Goal: Task Accomplishment & Management: Manage account settings

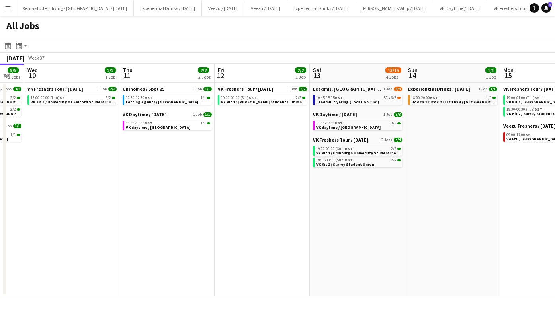
scroll to position [0, 262]
click at [356, 98] on div "10:45-15:15 BST 3A • 6/8" at bounding box center [358, 98] width 84 height 4
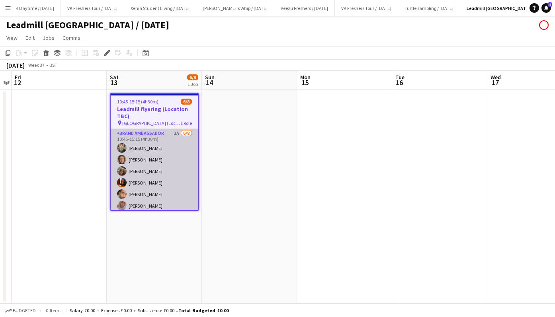
scroll to position [27, 0]
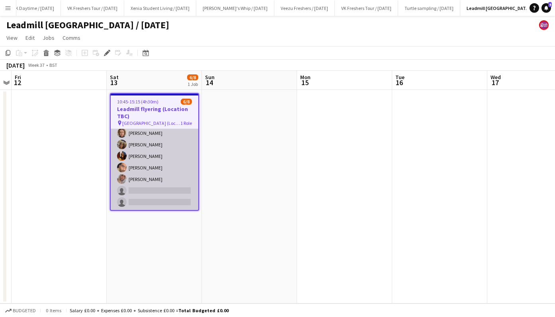
click at [155, 190] on app-card-role "Brand Ambassador 3A [DATE] 10:45-15:15 (4h30m) [PERSON_NAME] [PERSON_NAME] [PER…" at bounding box center [155, 156] width 88 height 108
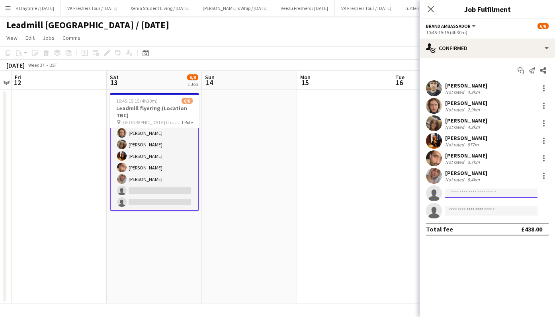
click at [481, 192] on input at bounding box center [491, 194] width 92 height 10
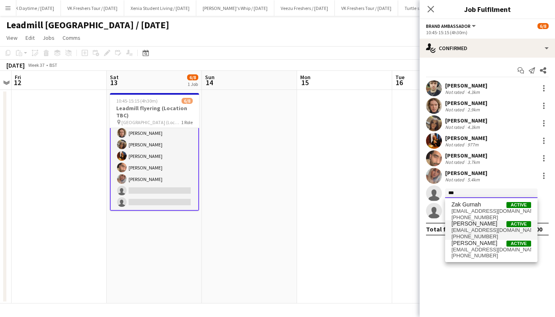
type input "***"
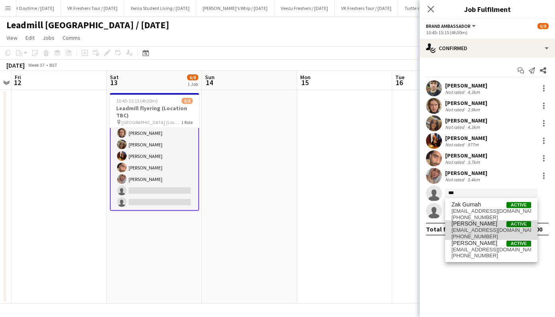
click at [484, 236] on span "[PHONE_NUMBER]" at bounding box center [492, 237] width 80 height 6
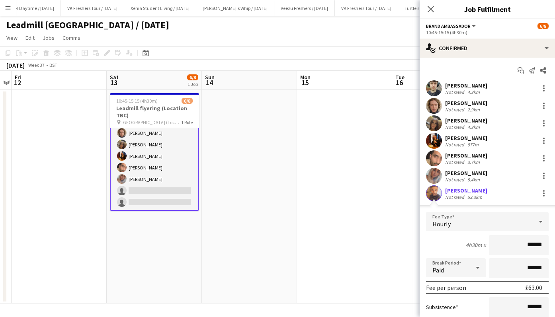
scroll to position [106, 0]
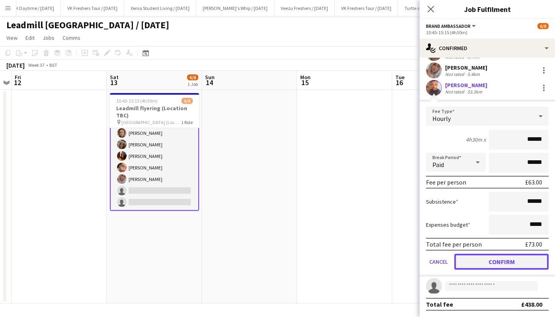
click at [502, 262] on button "Confirm" at bounding box center [501, 262] width 94 height 16
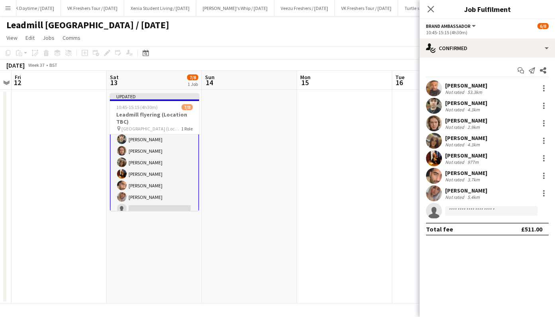
scroll to position [0, 0]
click at [464, 210] on input at bounding box center [491, 211] width 92 height 10
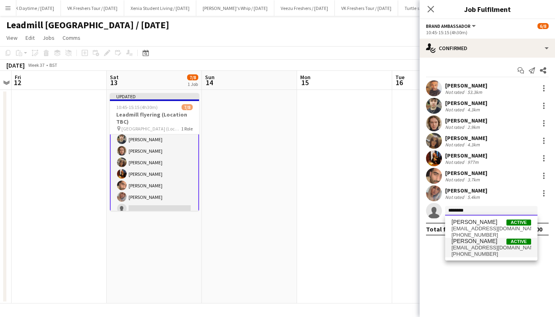
type input "********"
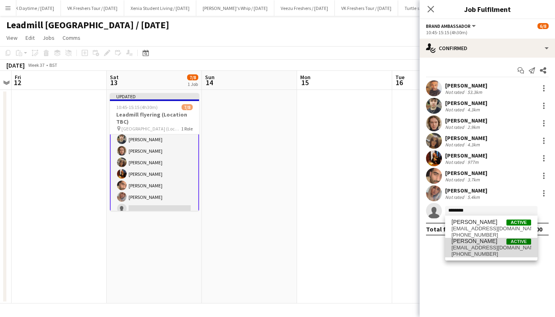
click at [481, 244] on span "[PERSON_NAME]" at bounding box center [475, 241] width 46 height 7
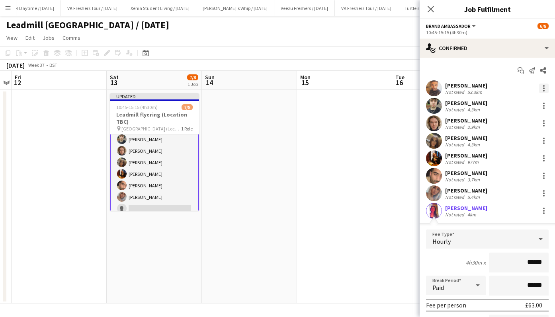
click at [543, 88] on div at bounding box center [544, 89] width 2 height 2
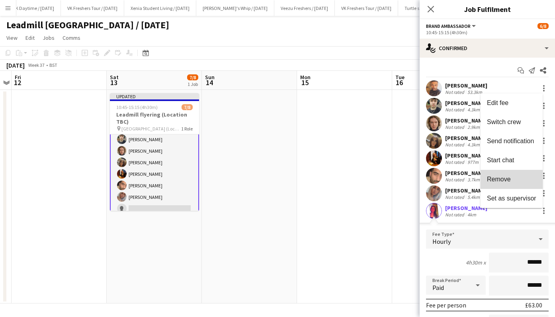
click at [513, 178] on span "Remove" at bounding box center [511, 179] width 49 height 7
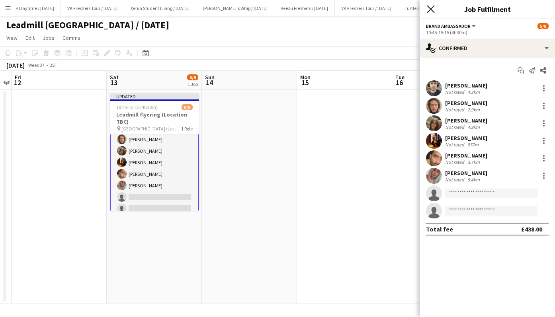
click at [430, 10] on icon at bounding box center [431, 9] width 8 height 8
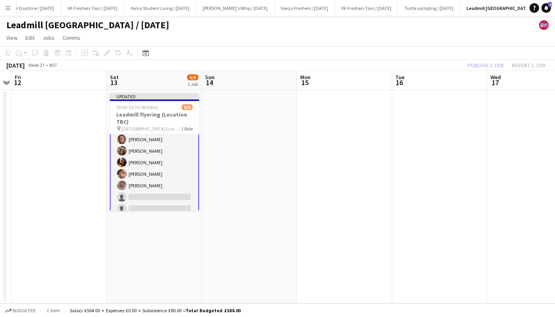
click at [428, 37] on app-page-menu "View Day view expanded Day view collapsed Month view Date picker Jump to [DATE]…" at bounding box center [277, 38] width 555 height 15
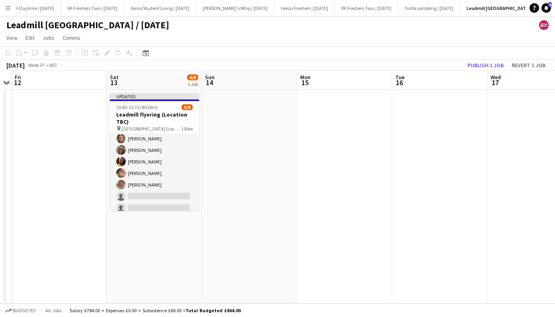
scroll to position [26, 0]
click at [486, 67] on button "Publish 1 job" at bounding box center [485, 65] width 43 height 10
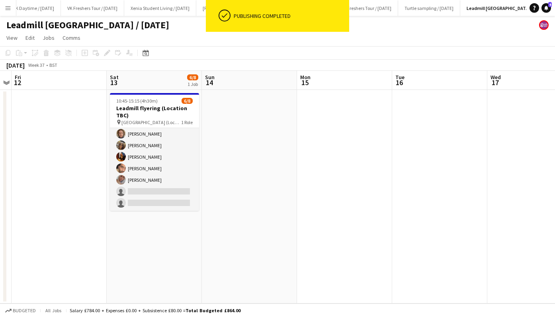
scroll to position [25, 0]
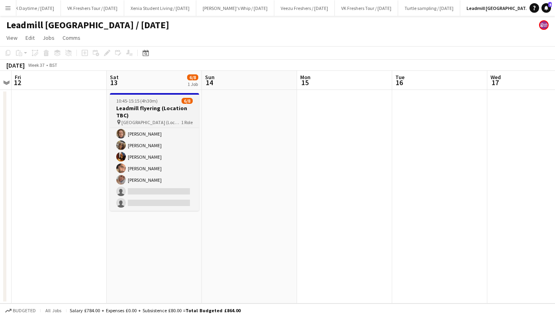
click at [135, 108] on h3 "Leadmill flyering (Location TBC)" at bounding box center [154, 112] width 89 height 14
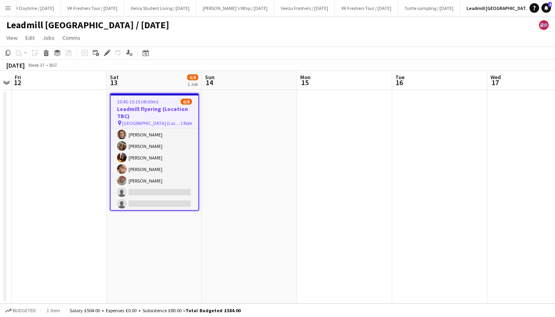
scroll to position [26, 0]
click at [7, 51] on icon "Copy" at bounding box center [8, 53] width 6 height 6
click at [135, 235] on app-date-cell "10:45-15:15 (4h30m) 6/8 Leadmill flyering (Location TBC) pin [GEOGRAPHIC_DATA] …" at bounding box center [154, 197] width 95 height 214
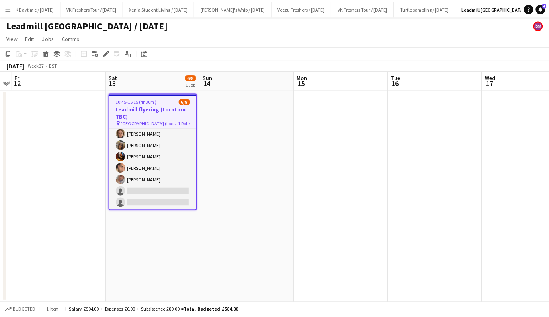
scroll to position [25, 0]
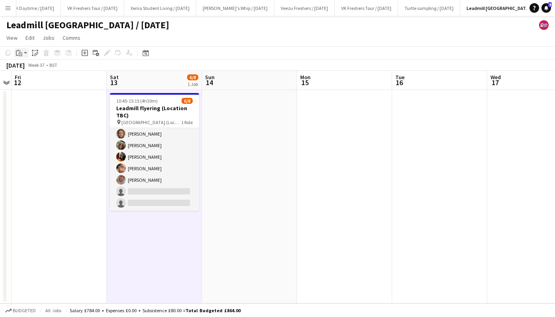
click at [22, 50] on icon "Paste" at bounding box center [19, 53] width 6 height 6
click at [31, 68] on link "Paste Ctrl+V" at bounding box center [58, 68] width 75 height 7
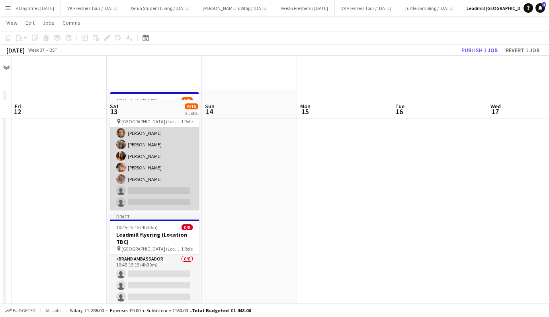
scroll to position [43, 0]
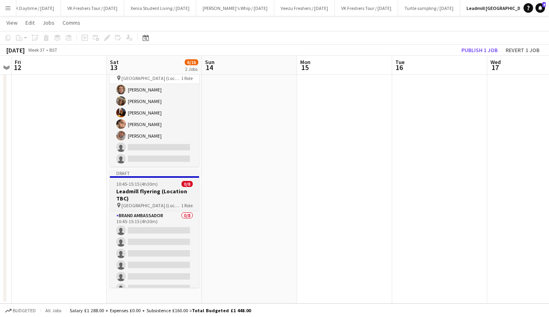
click at [145, 198] on h3 "Leadmill flyering (Location TBC)" at bounding box center [154, 195] width 89 height 14
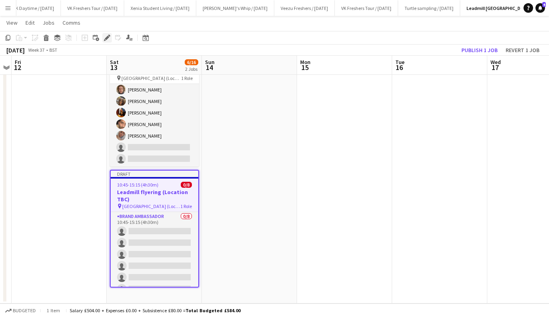
click at [106, 37] on icon "Edit" at bounding box center [107, 38] width 6 height 6
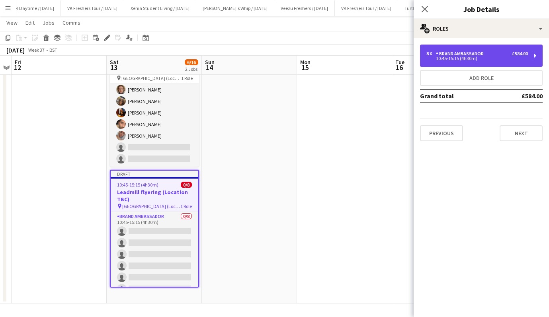
click at [458, 57] on div "10:45-15:15 (4h30m)" at bounding box center [478, 59] width 102 height 4
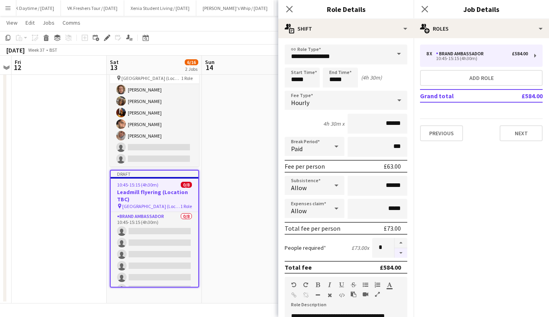
click at [395, 253] on button "button" at bounding box center [401, 254] width 13 height 10
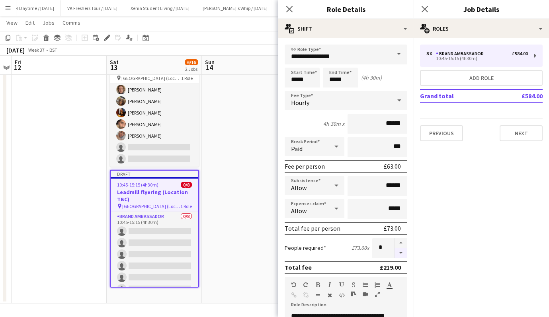
click at [395, 253] on button "button" at bounding box center [401, 254] width 13 height 10
type input "*"
click at [383, 186] on input "******" at bounding box center [378, 186] width 60 height 20
type input "**"
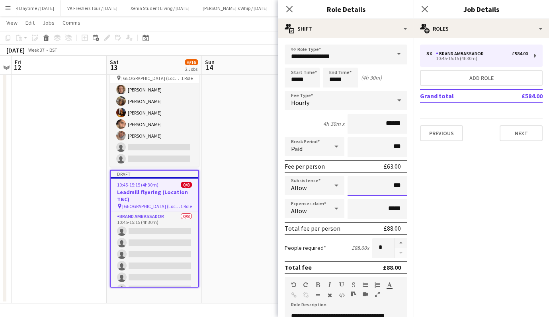
type input "***"
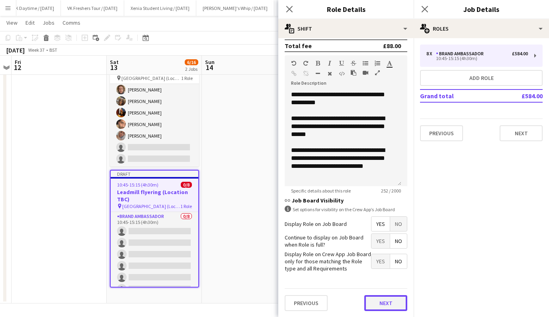
click at [384, 303] on button "Next" at bounding box center [385, 304] width 43 height 16
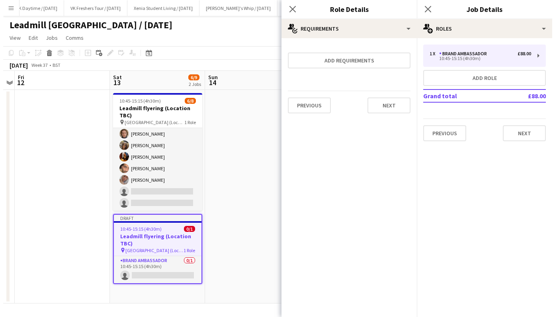
scroll to position [0, 0]
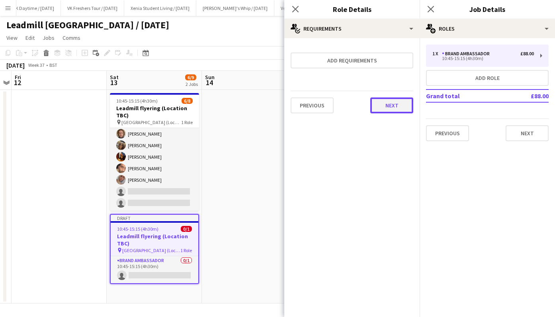
click at [396, 113] on button "Next" at bounding box center [391, 106] width 43 height 16
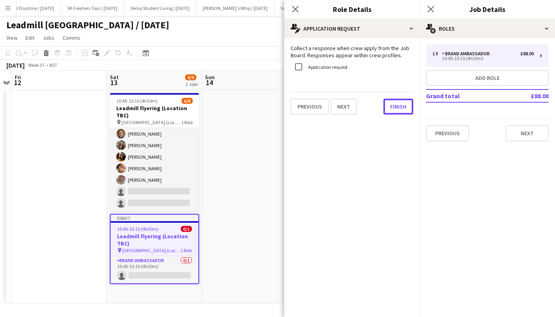
click at [396, 113] on button "Finish" at bounding box center [399, 107] width 30 height 16
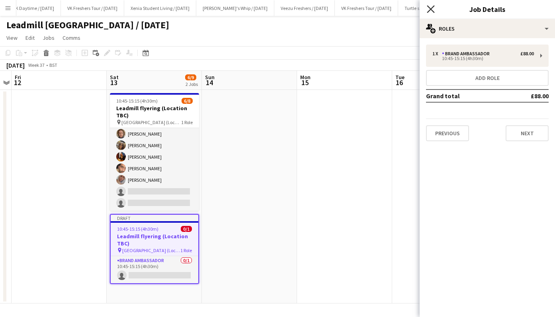
click at [431, 8] on icon at bounding box center [431, 9] width 8 height 8
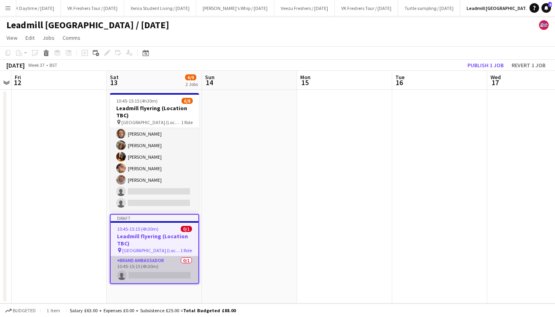
click at [154, 272] on app-card-role "Brand Ambassador 0/1 10:45-15:15 (4h30m) single-neutral-actions" at bounding box center [155, 270] width 88 height 27
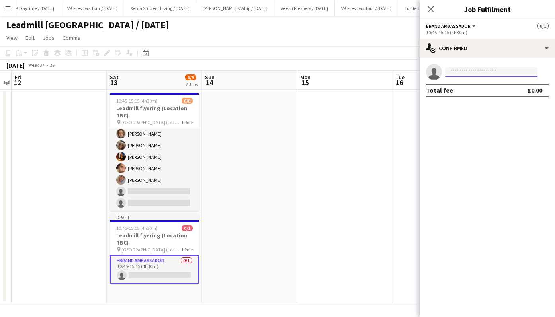
click at [464, 71] on input at bounding box center [491, 72] width 92 height 10
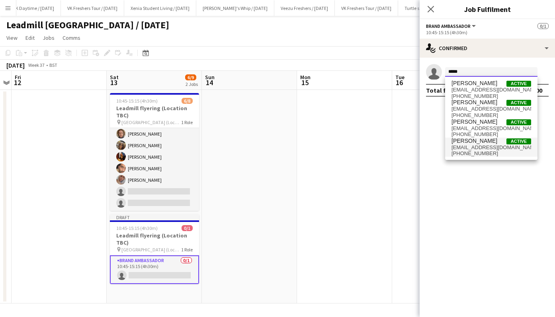
type input "*****"
click at [484, 146] on span "[EMAIL_ADDRESS][DOMAIN_NAME]" at bounding box center [492, 148] width 80 height 6
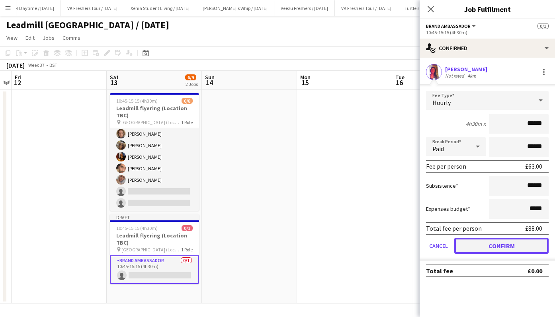
click at [491, 245] on button "Confirm" at bounding box center [501, 246] width 94 height 16
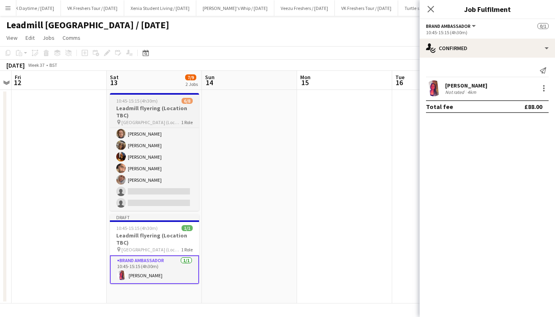
click at [156, 107] on h3 "Leadmill flyering (Location TBC)" at bounding box center [154, 112] width 89 height 14
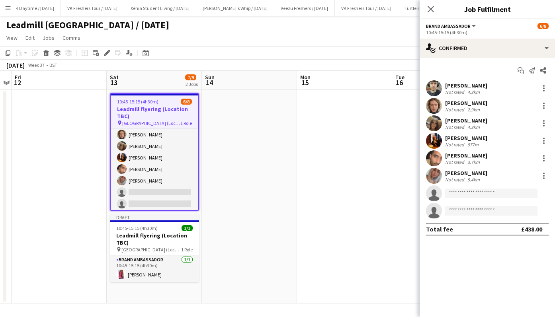
scroll to position [26, 0]
click at [107, 52] on icon at bounding box center [107, 53] width 4 height 4
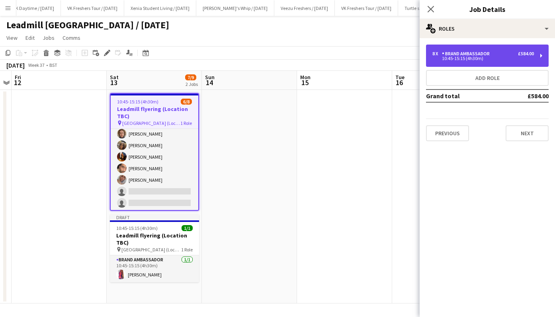
click at [451, 57] on div "10:45-15:15 (4h30m)" at bounding box center [484, 59] width 102 height 4
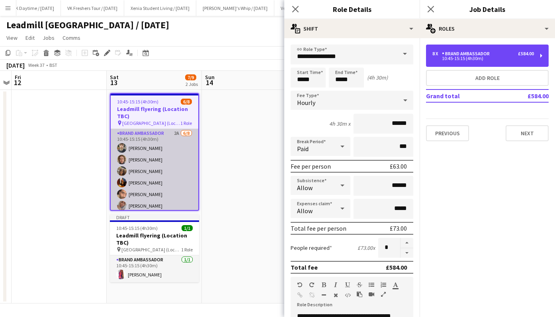
scroll to position [27, 0]
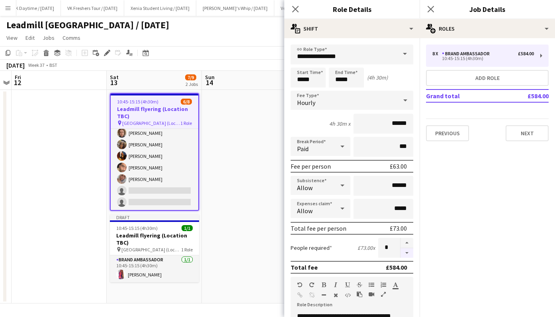
click at [401, 253] on button "button" at bounding box center [407, 254] width 13 height 10
type input "*"
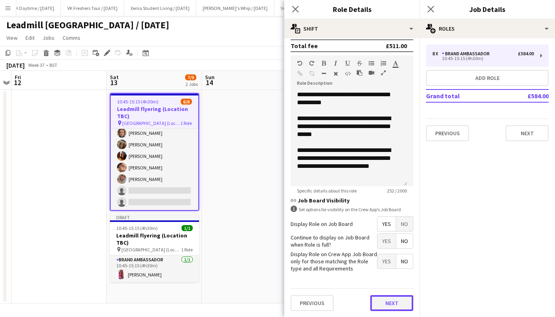
click at [393, 305] on button "Next" at bounding box center [391, 304] width 43 height 16
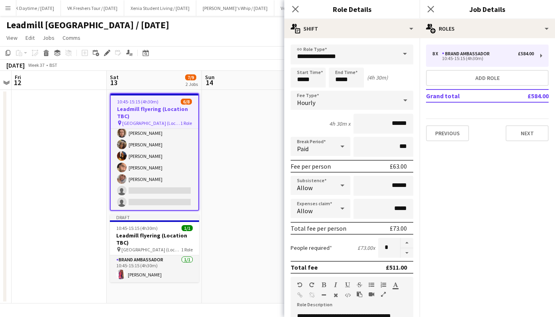
scroll to position [22, 0]
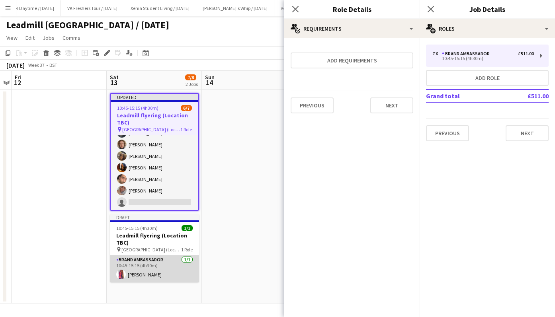
click at [146, 274] on app-card-role "Brand Ambassador [DATE] 10:45-15:15 (4h30m) [PERSON_NAME]" at bounding box center [154, 269] width 89 height 27
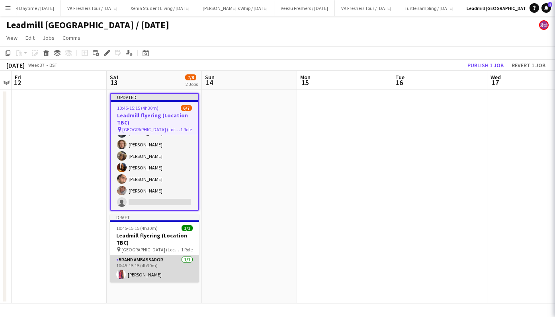
scroll to position [20, 0]
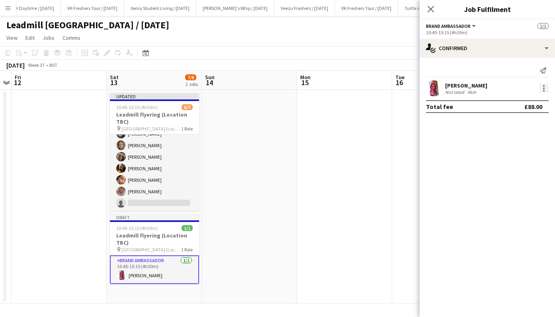
click at [542, 88] on div at bounding box center [544, 89] width 10 height 10
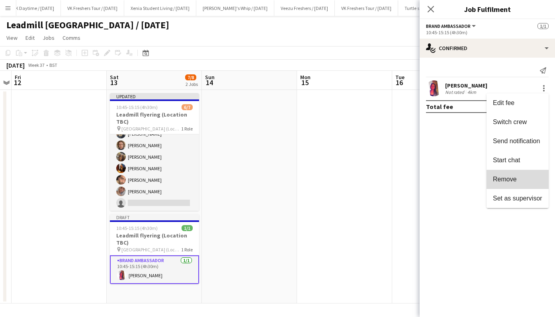
click at [522, 171] on button "Remove" at bounding box center [518, 179] width 62 height 19
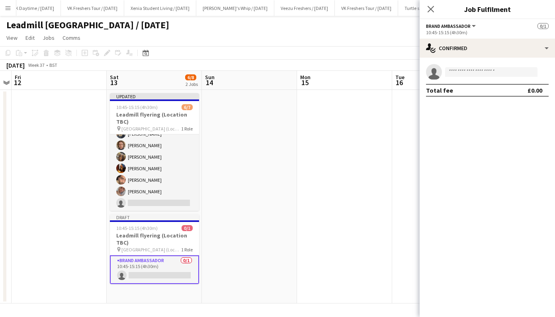
click at [176, 278] on app-card-role "Brand Ambassador 0/1 10:45-15:15 (4h30m) single-neutral-actions" at bounding box center [154, 270] width 89 height 29
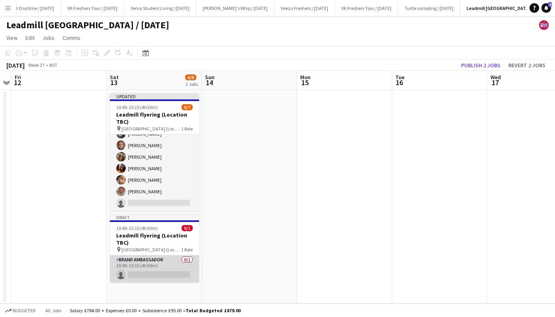
click at [176, 278] on app-card-role "Brand Ambassador 0/1 10:45-15:15 (4h30m) single-neutral-actions" at bounding box center [154, 269] width 89 height 27
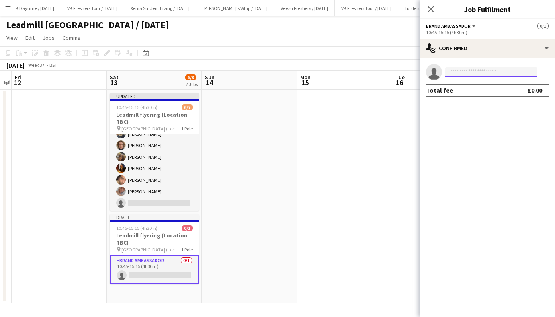
click at [466, 73] on input at bounding box center [491, 72] width 92 height 10
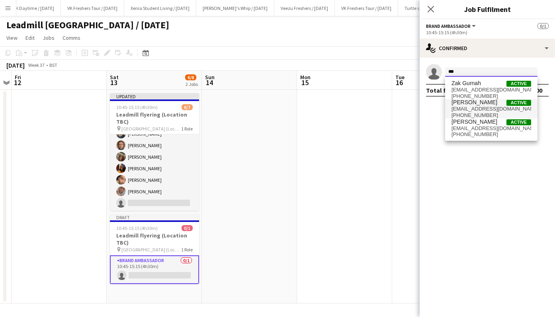
type input "***"
click at [490, 105] on span "[PERSON_NAME] Active" at bounding box center [492, 102] width 80 height 7
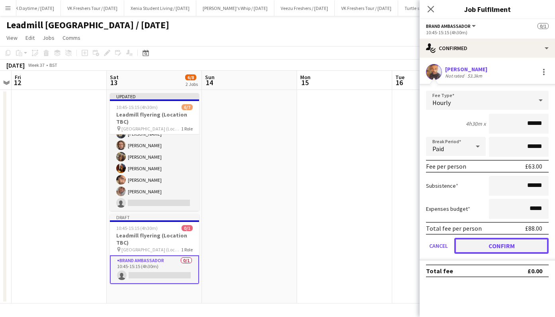
click at [505, 242] on button "Confirm" at bounding box center [501, 246] width 94 height 16
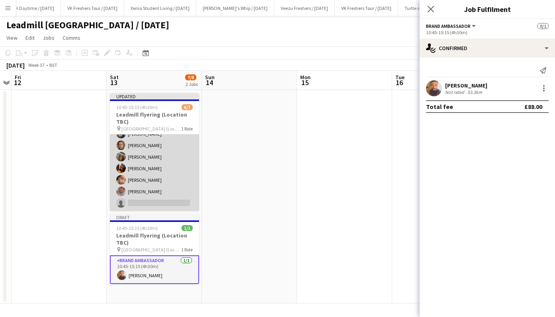
click at [159, 205] on app-card-role "Brand Ambassador 2A [DATE] 10:45-15:15 (4h30m) [PERSON_NAME] [PERSON_NAME] [PER…" at bounding box center [154, 163] width 89 height 96
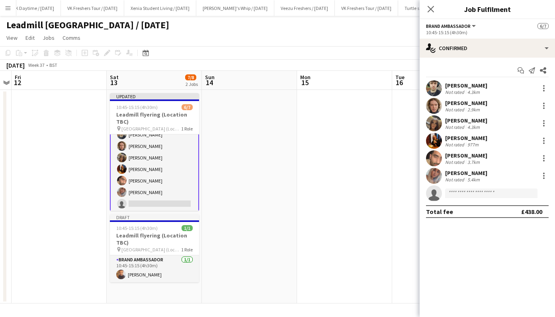
scroll to position [21, 0]
click at [473, 192] on input at bounding box center [491, 194] width 92 height 10
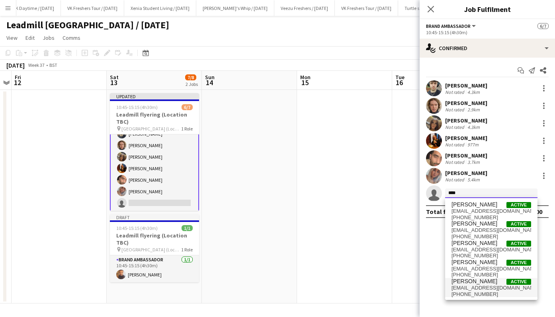
type input "****"
click at [477, 285] on span "[EMAIL_ADDRESS][DOMAIN_NAME]" at bounding box center [492, 288] width 80 height 6
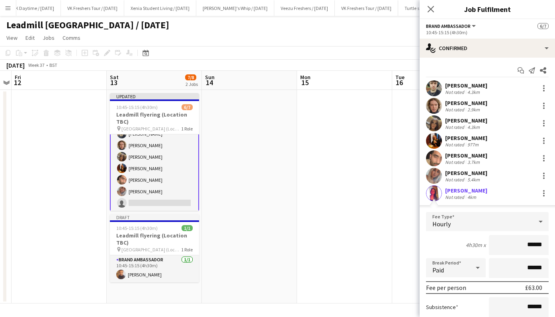
scroll to position [88, 0]
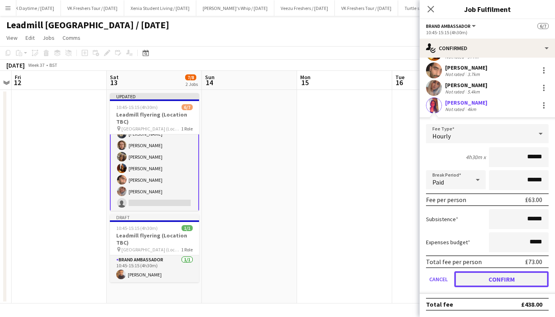
click at [500, 276] on button "Confirm" at bounding box center [501, 280] width 94 height 16
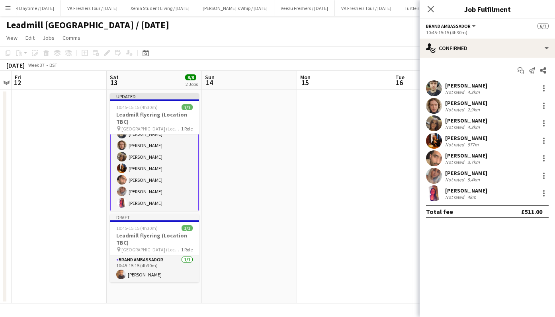
scroll to position [0, 0]
click at [430, 11] on icon "Close pop-in" at bounding box center [431, 9] width 8 height 8
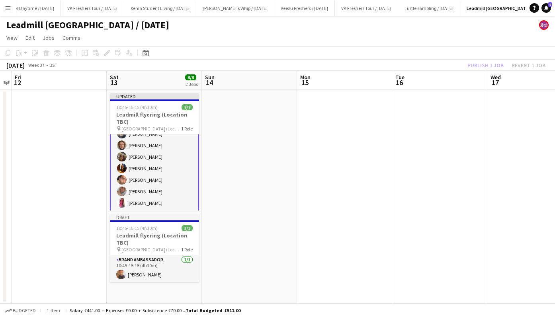
click at [421, 102] on app-date-cell at bounding box center [439, 197] width 95 height 214
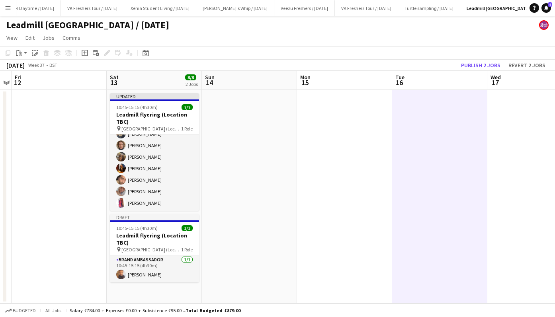
scroll to position [20, 0]
click at [482, 63] on button "Publish 2 jobs" at bounding box center [481, 65] width 46 height 10
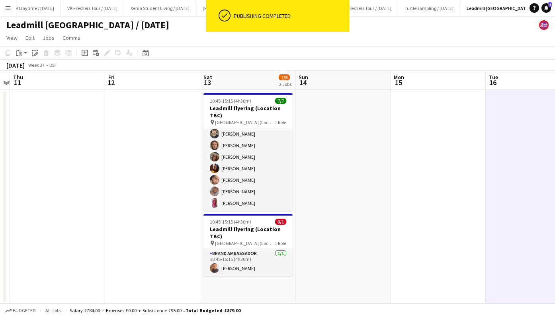
scroll to position [0, 180]
